Goal: Check status: Check status

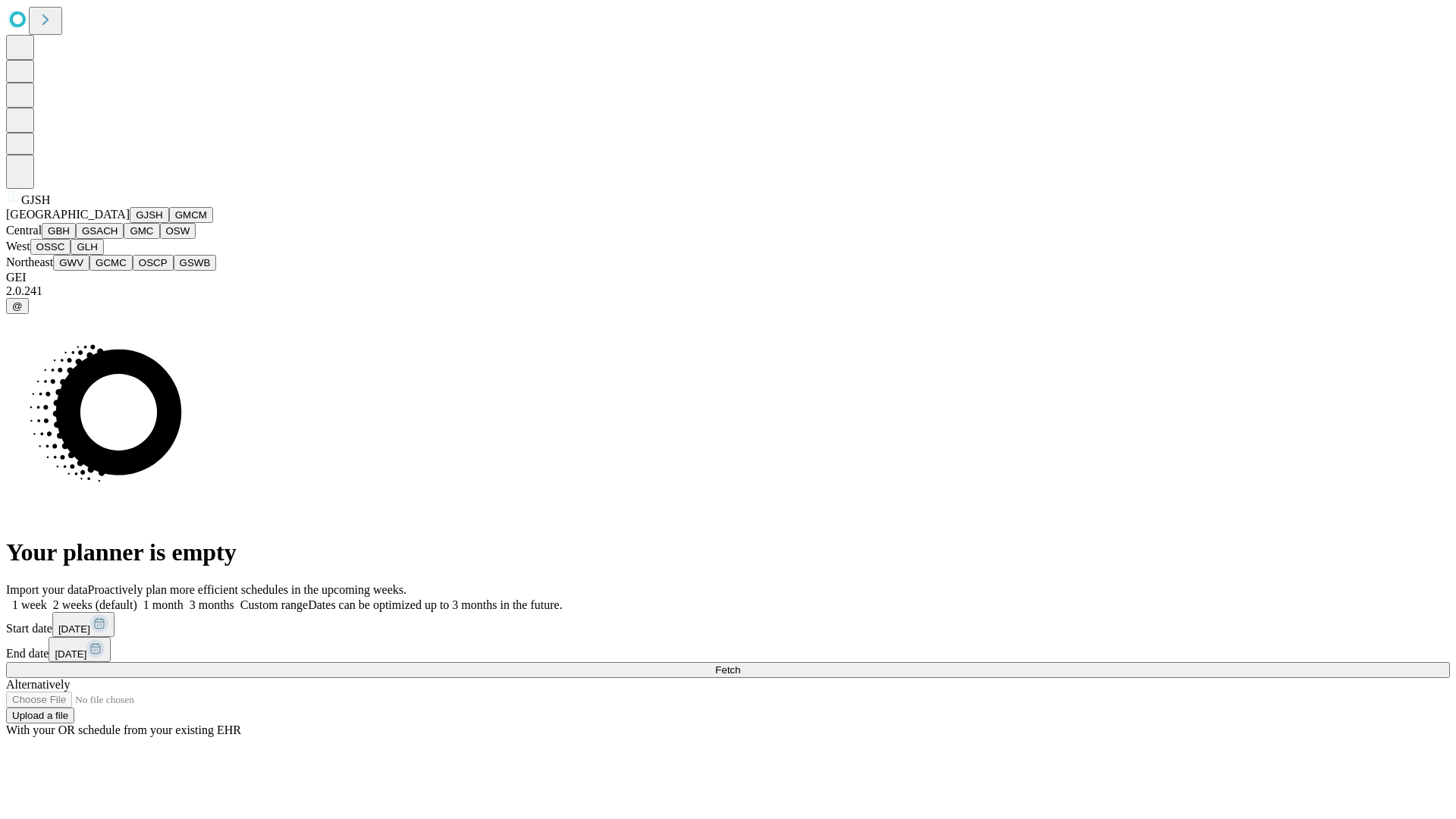
click at [130, 223] on button "GJSH" at bounding box center [149, 215] width 39 height 16
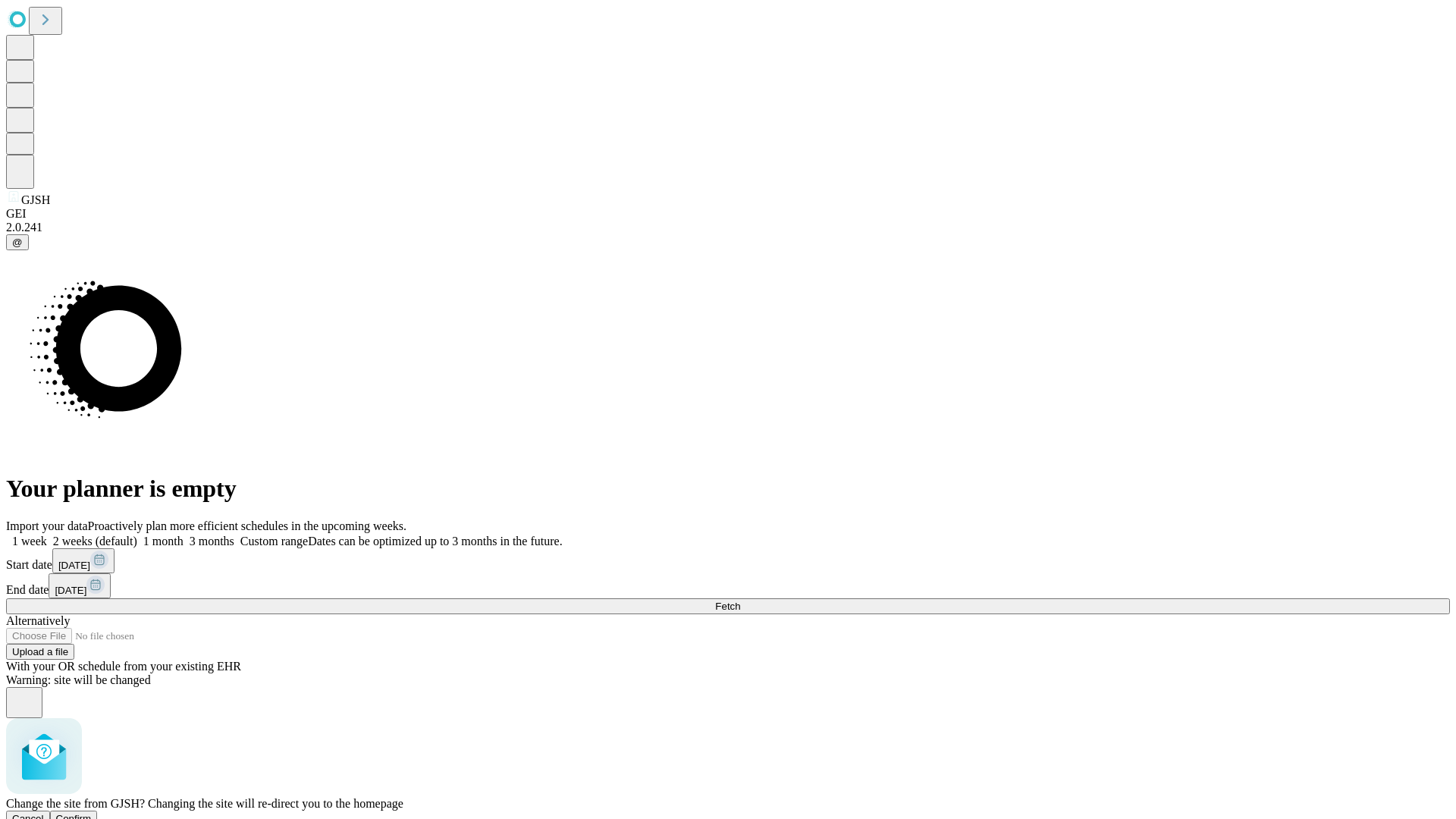
click at [92, 813] on span "Confirm" at bounding box center [74, 818] width 36 height 11
click at [47, 534] on label "1 week" at bounding box center [26, 540] width 41 height 13
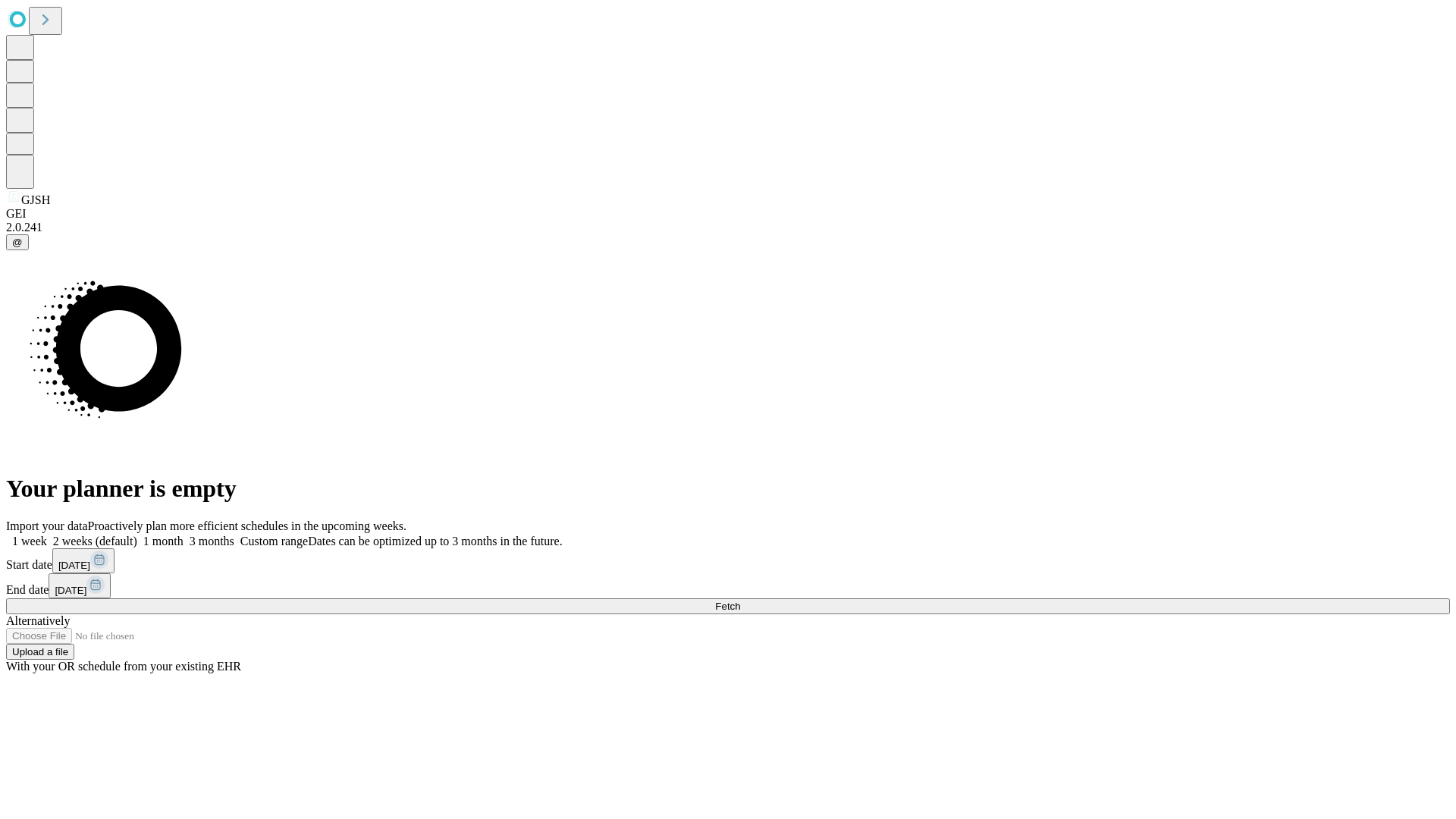
click at [740, 600] on span "Fetch" at bounding box center [727, 605] width 25 height 11
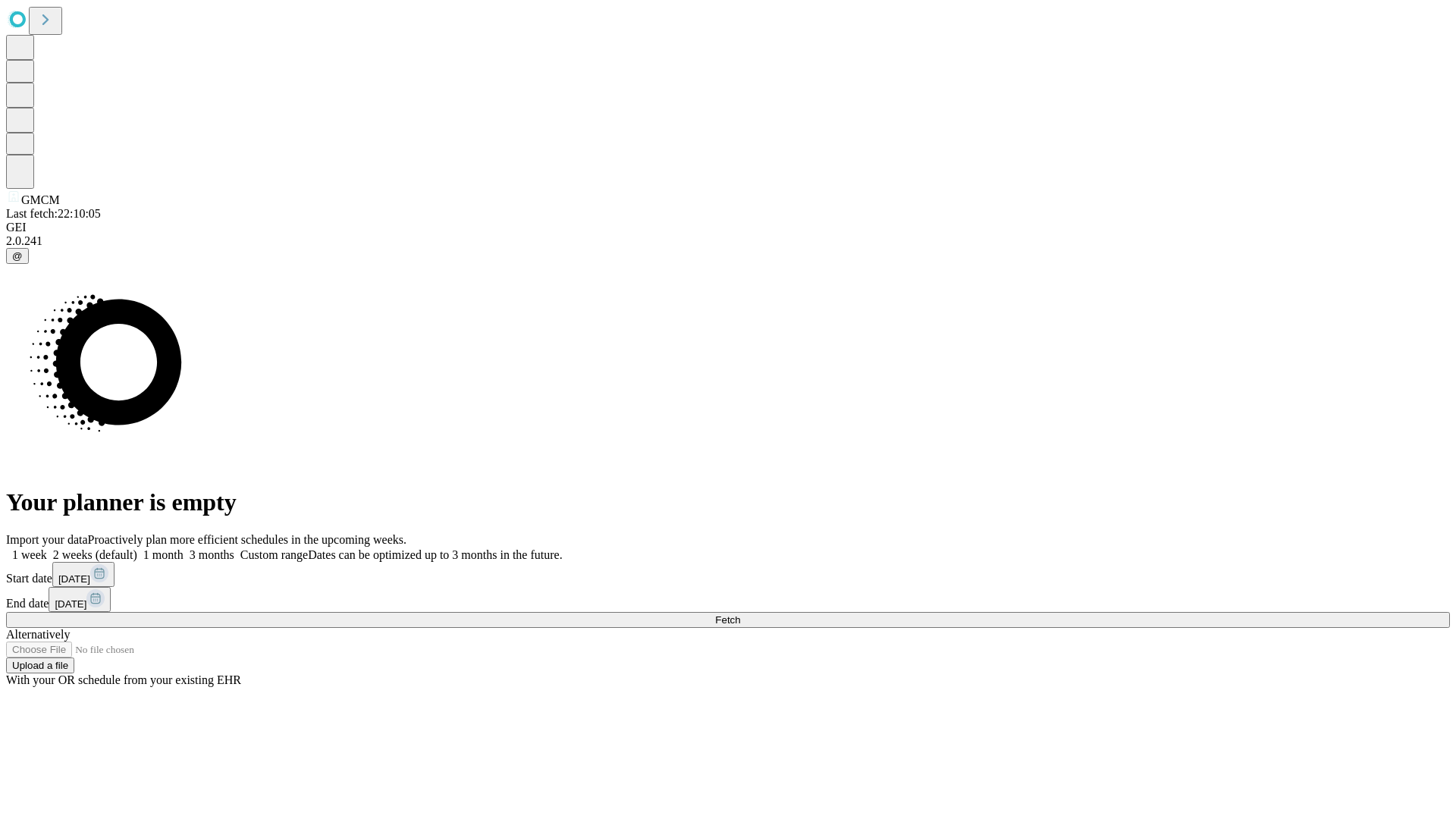
click at [47, 548] on label "1 week" at bounding box center [26, 554] width 41 height 13
click at [740, 614] on span "Fetch" at bounding box center [727, 619] width 25 height 11
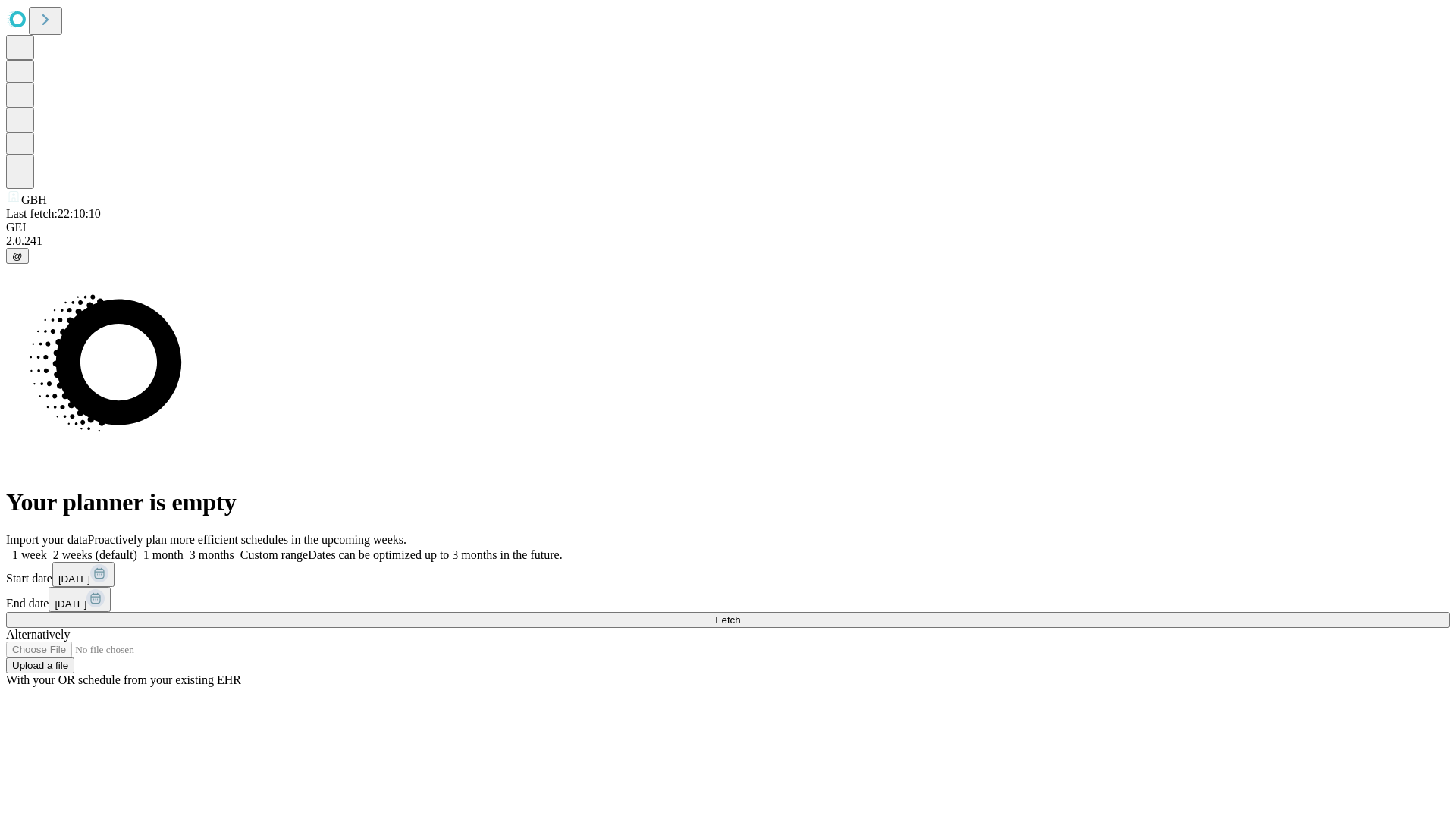
click at [47, 548] on label "1 week" at bounding box center [26, 554] width 41 height 13
click at [740, 614] on span "Fetch" at bounding box center [727, 619] width 25 height 11
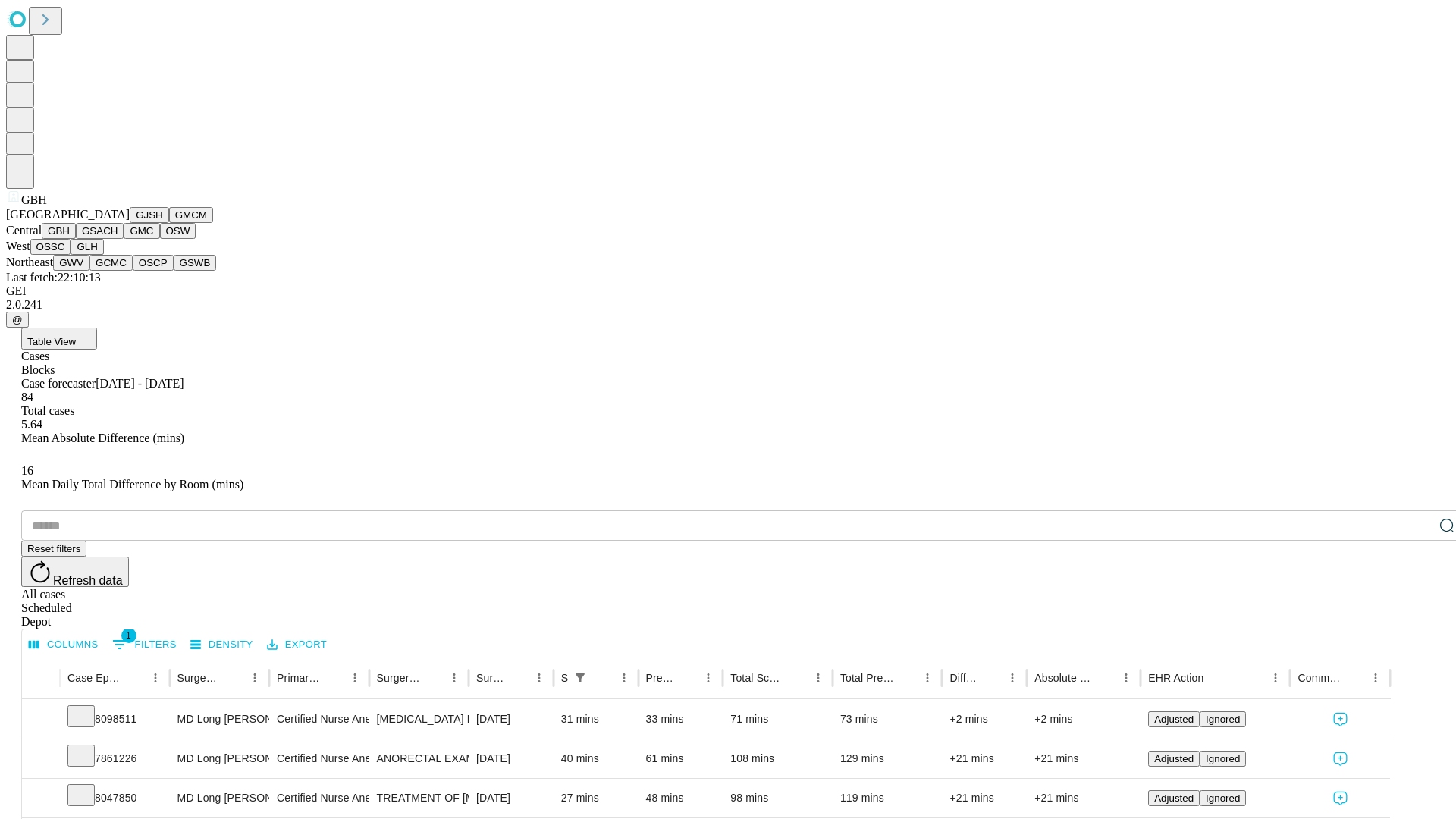
click at [118, 239] on button "GSACH" at bounding box center [100, 231] width 48 height 16
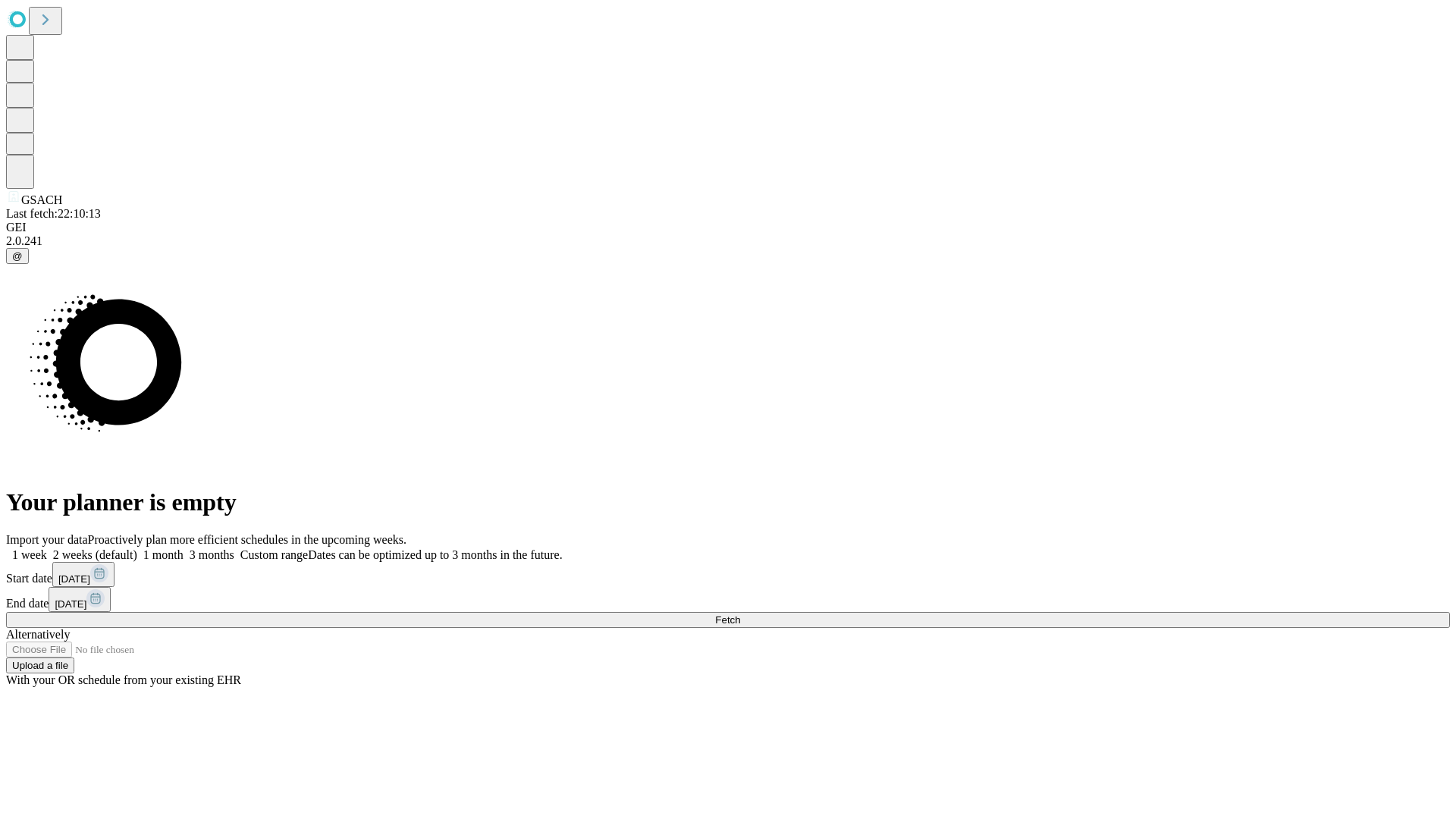
click at [47, 548] on label "1 week" at bounding box center [26, 554] width 41 height 13
click at [740, 614] on span "Fetch" at bounding box center [727, 619] width 25 height 11
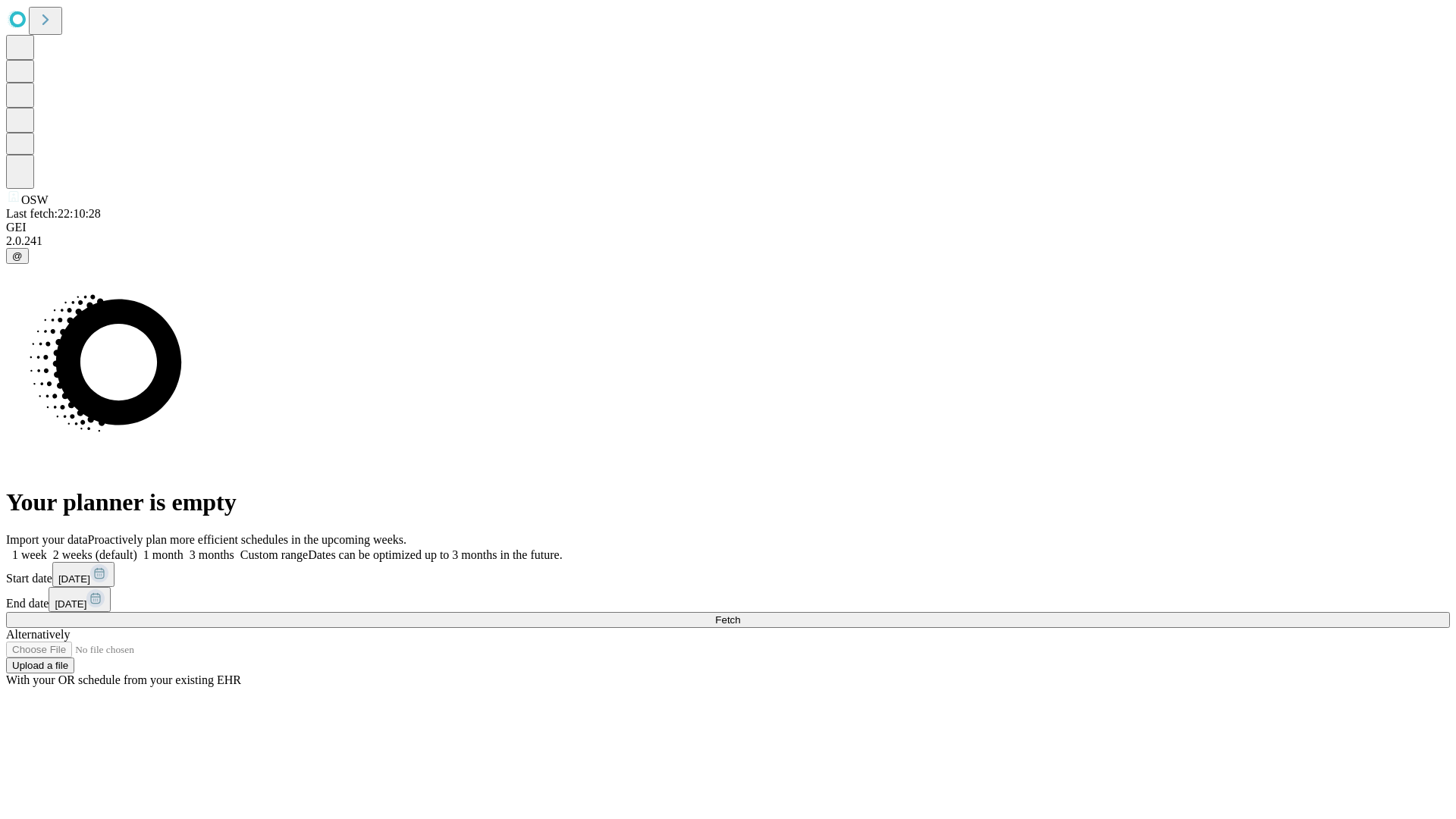
click at [740, 614] on span "Fetch" at bounding box center [727, 619] width 25 height 11
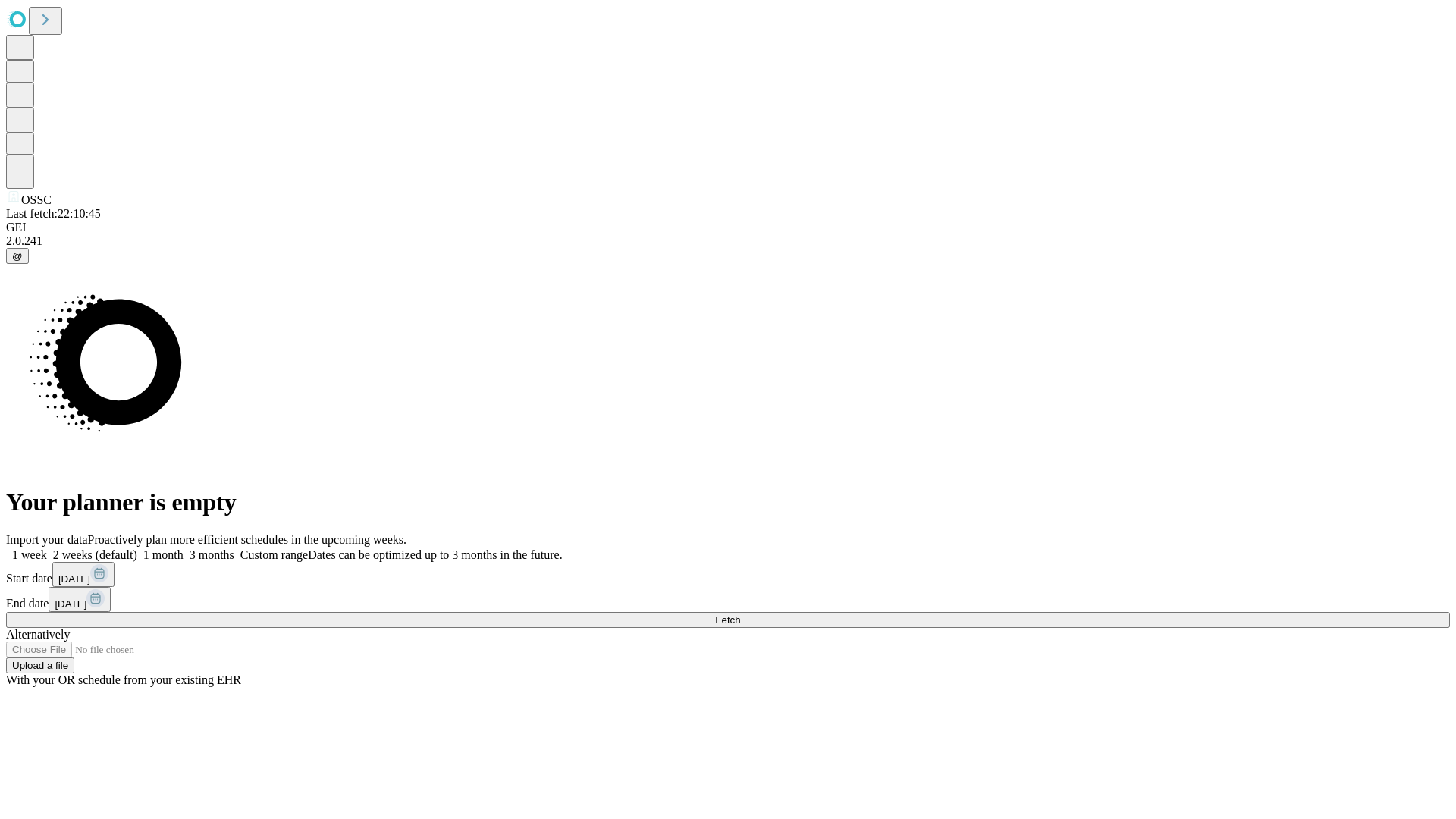
click at [47, 548] on label "1 week" at bounding box center [26, 554] width 41 height 13
click at [740, 614] on span "Fetch" at bounding box center [727, 619] width 25 height 11
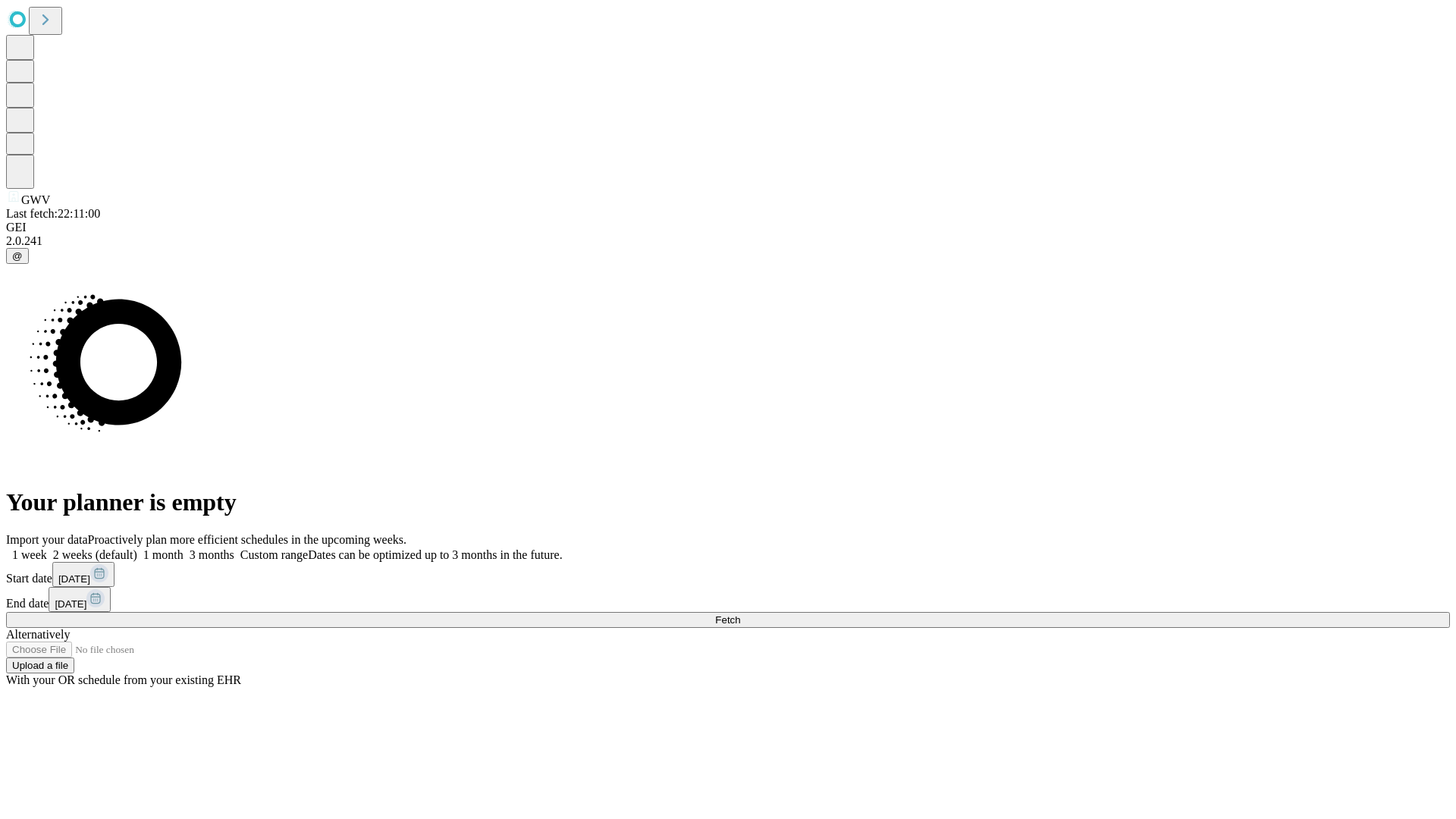
click at [740, 614] on span "Fetch" at bounding box center [727, 619] width 25 height 11
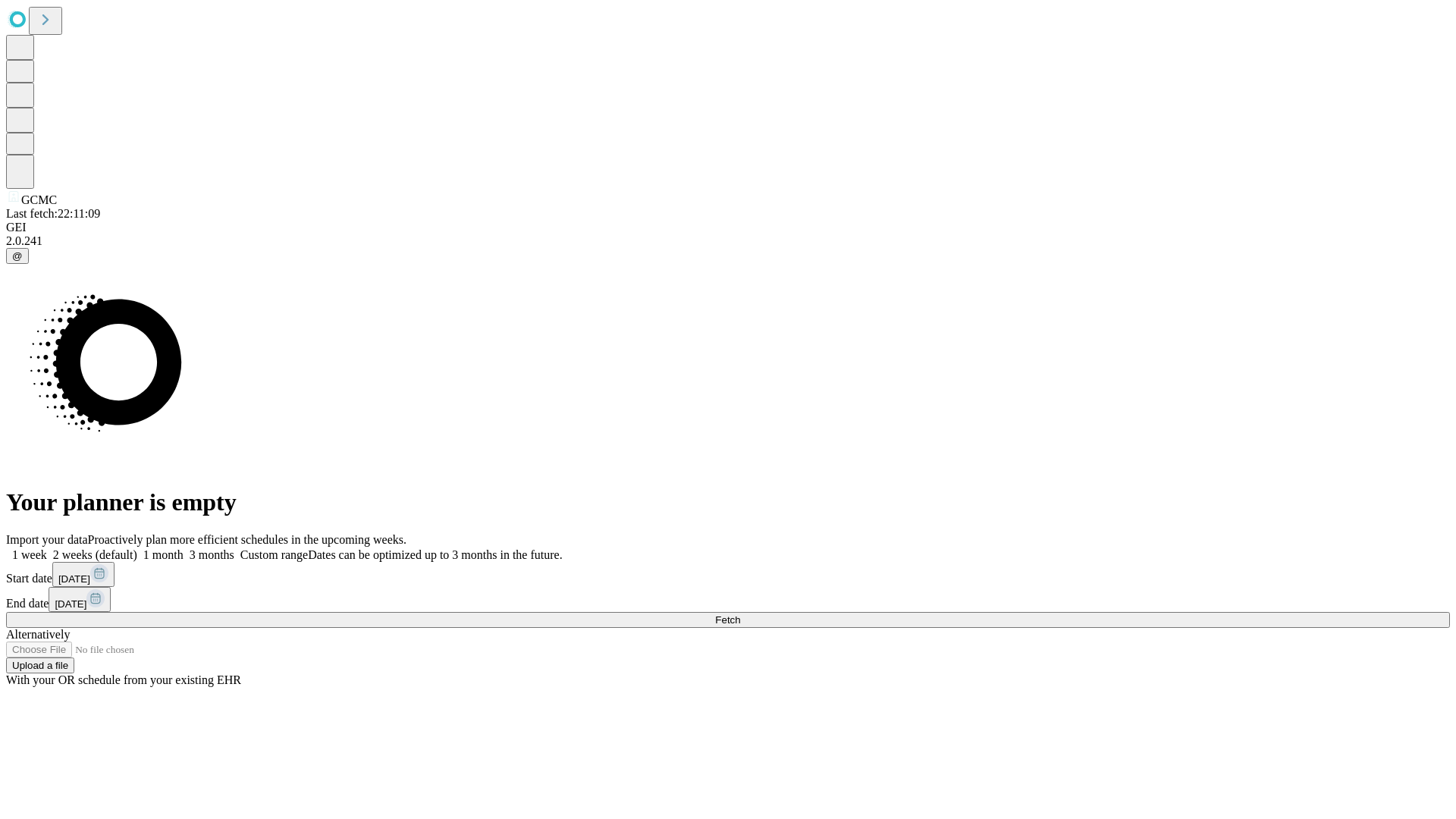
click at [47, 548] on label "1 week" at bounding box center [26, 554] width 41 height 13
click at [740, 614] on span "Fetch" at bounding box center [727, 619] width 25 height 11
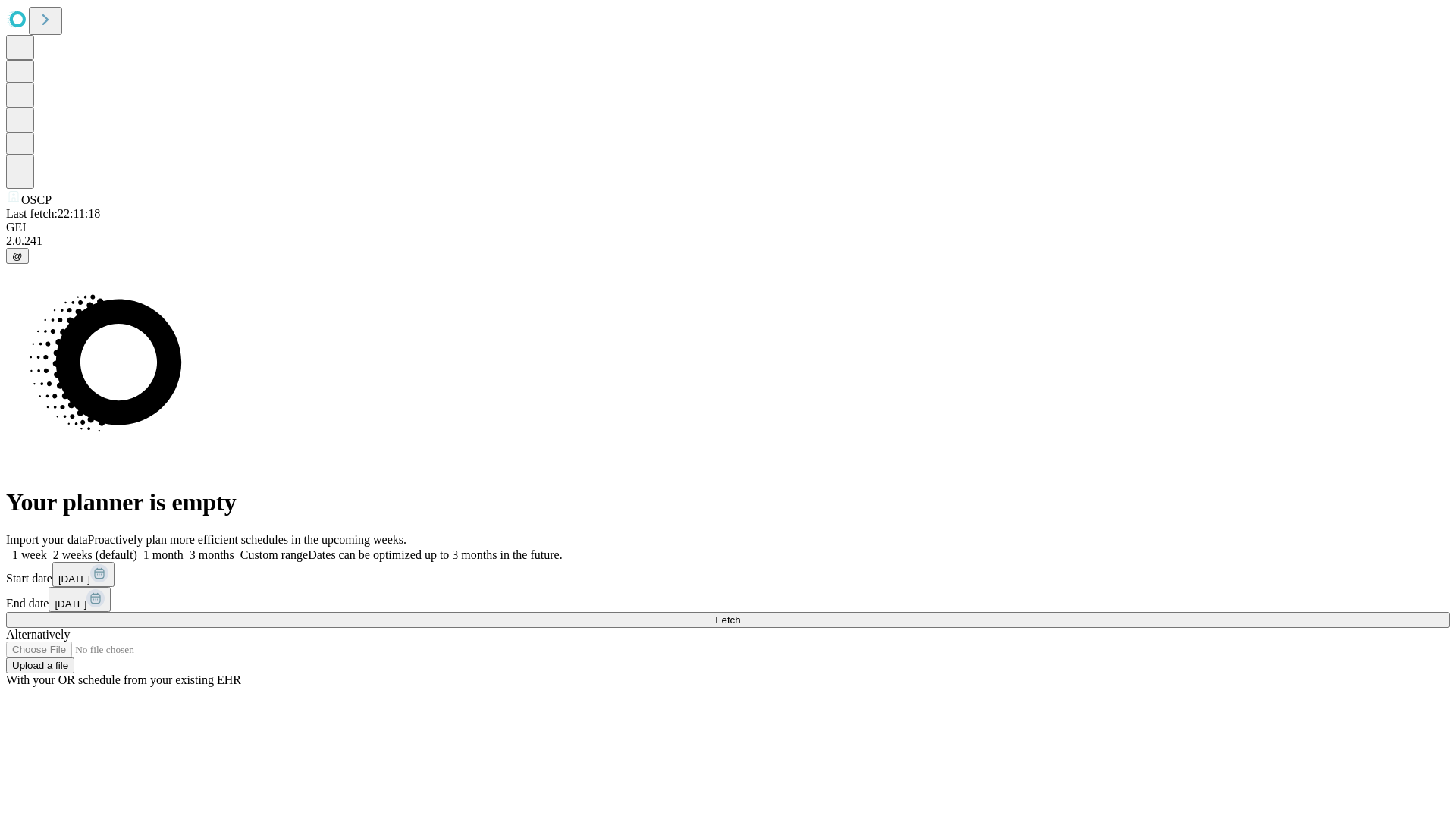
click at [47, 548] on label "1 week" at bounding box center [26, 554] width 41 height 13
click at [740, 614] on span "Fetch" at bounding box center [727, 619] width 25 height 11
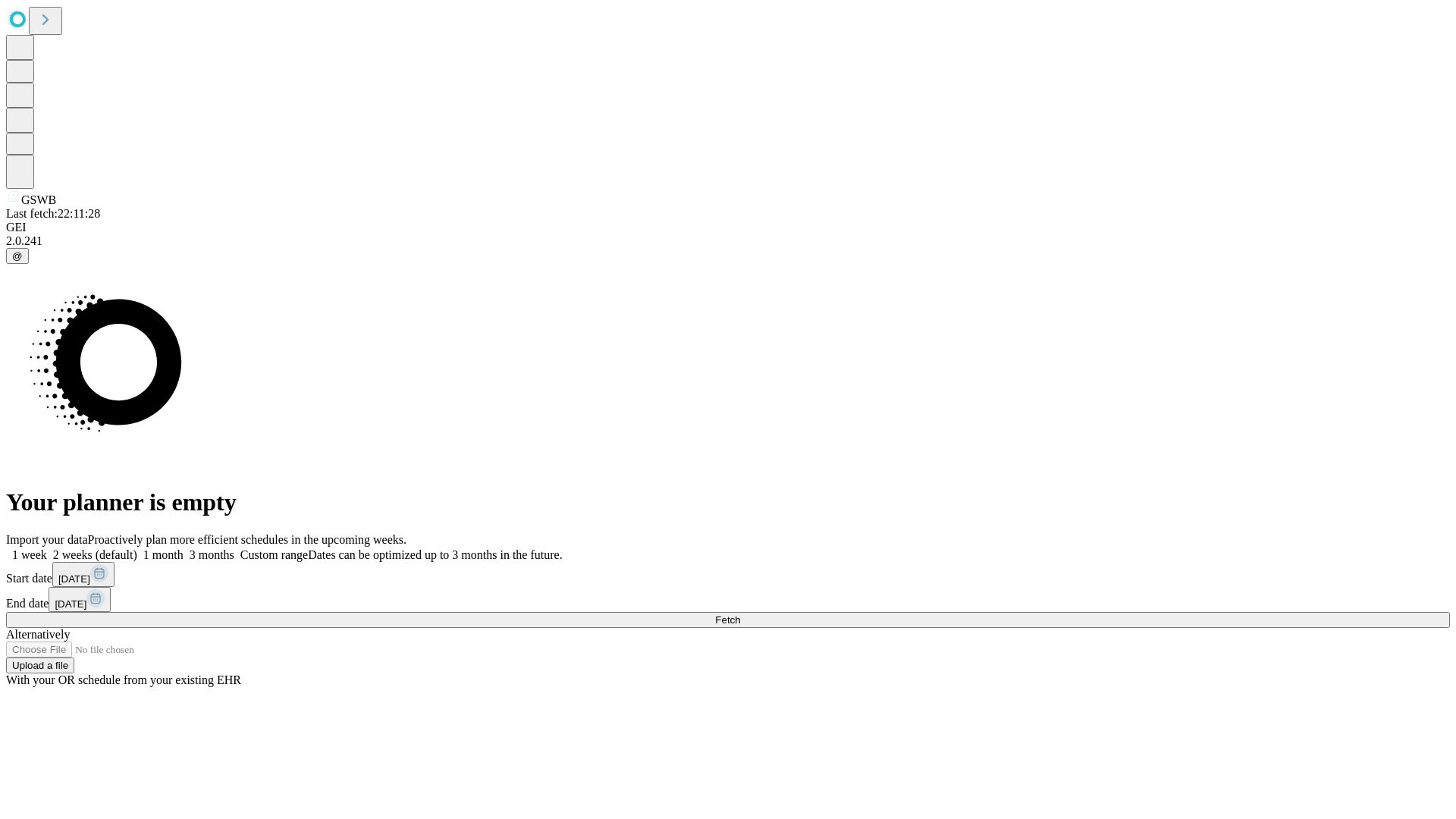
click at [47, 548] on label "1 week" at bounding box center [26, 554] width 41 height 13
click at [740, 614] on span "Fetch" at bounding box center [727, 619] width 25 height 11
